Goal: Task Accomplishment & Management: Complete application form

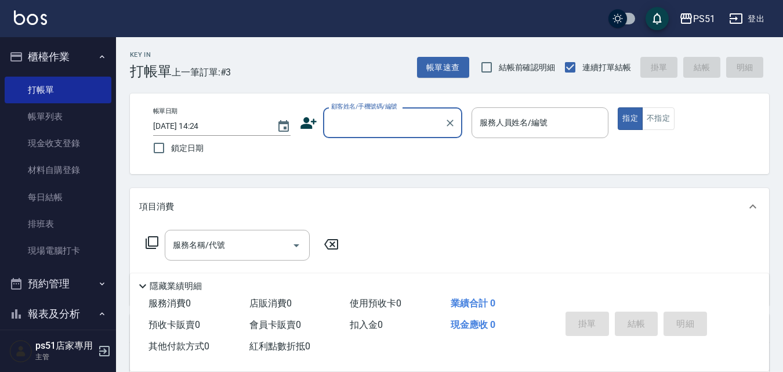
click at [344, 132] on input "顧客姓名/手機號碼/編號" at bounding box center [383, 123] width 111 height 20
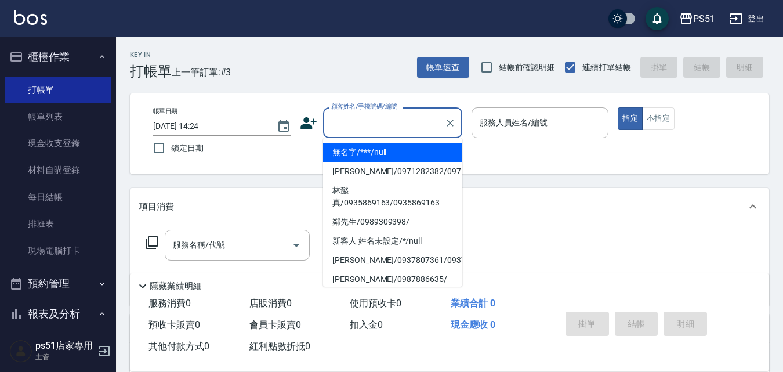
click at [351, 155] on li "無名字/***/null" at bounding box center [392, 152] width 139 height 19
type input "無名字/***/null"
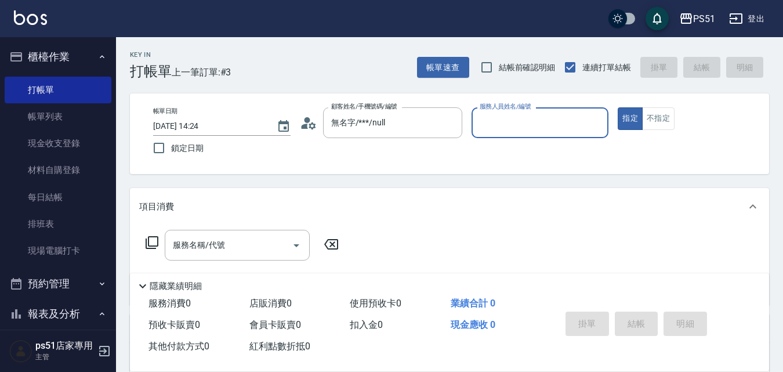
click at [552, 122] on input "服務人員姓名/編號" at bounding box center [540, 123] width 127 height 20
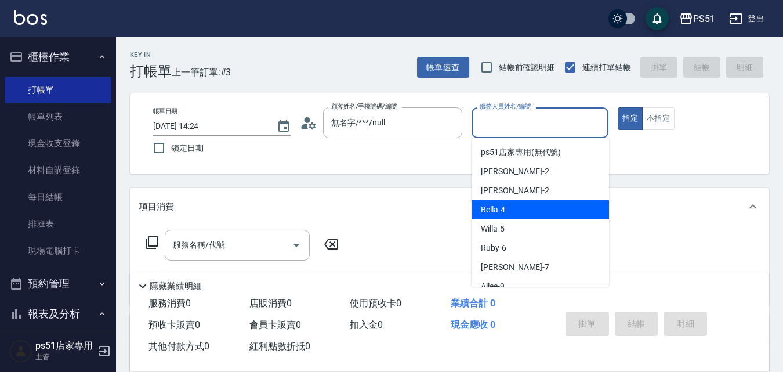
click at [496, 214] on span "Bella -4" at bounding box center [493, 210] width 24 height 12
type input "Bella-4"
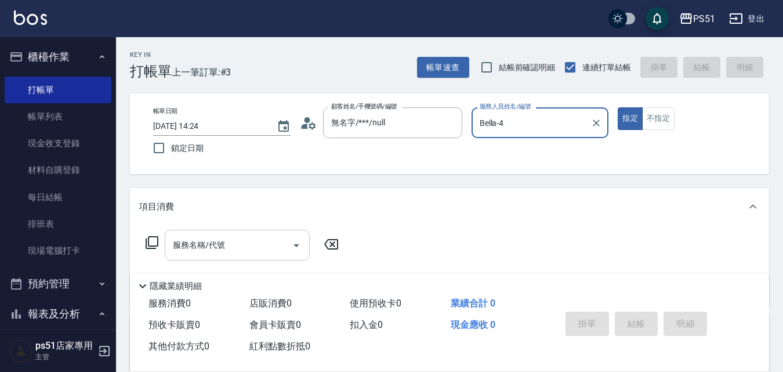
click at [256, 241] on input "服務名稱/代號" at bounding box center [228, 245] width 117 height 20
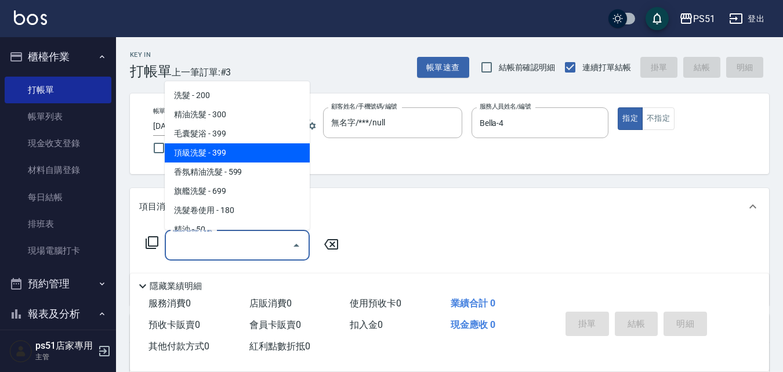
click at [241, 158] on span "頂級洗髮 - 399" at bounding box center [237, 152] width 145 height 19
type input "頂級洗髮(104)"
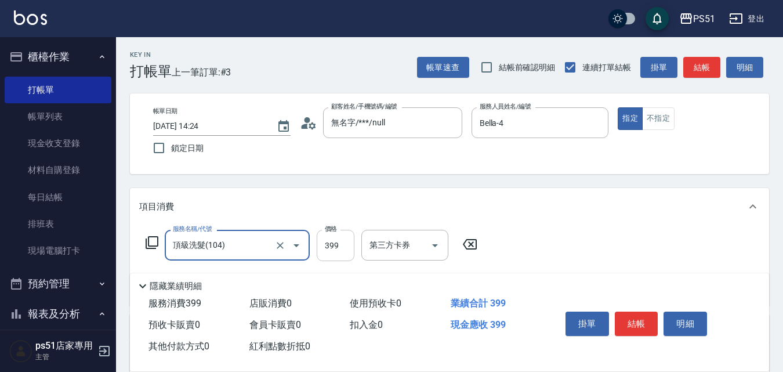
click at [339, 242] on input "399" at bounding box center [336, 245] width 38 height 31
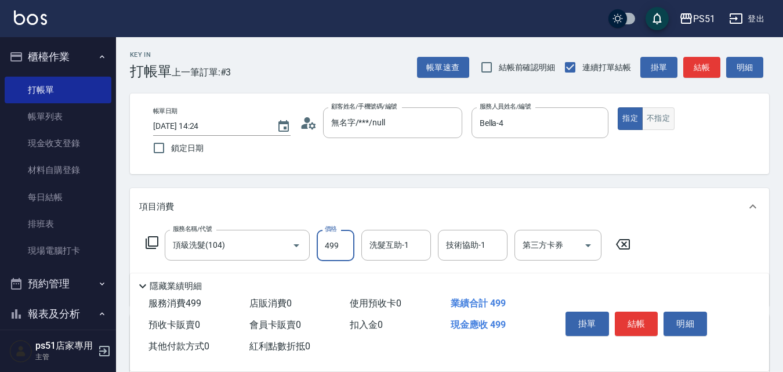
type input "499"
click at [666, 123] on button "不指定" at bounding box center [658, 118] width 32 height 23
click at [708, 67] on button "結帳" at bounding box center [701, 67] width 37 height 21
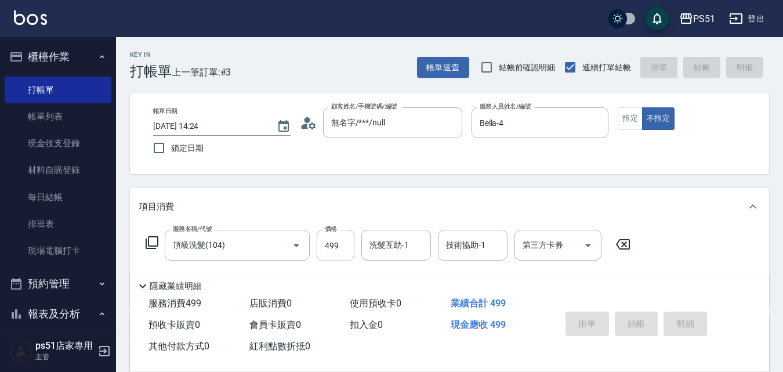
type input "[DATE] 15:10"
